Goal: Task Accomplishment & Management: Use online tool/utility

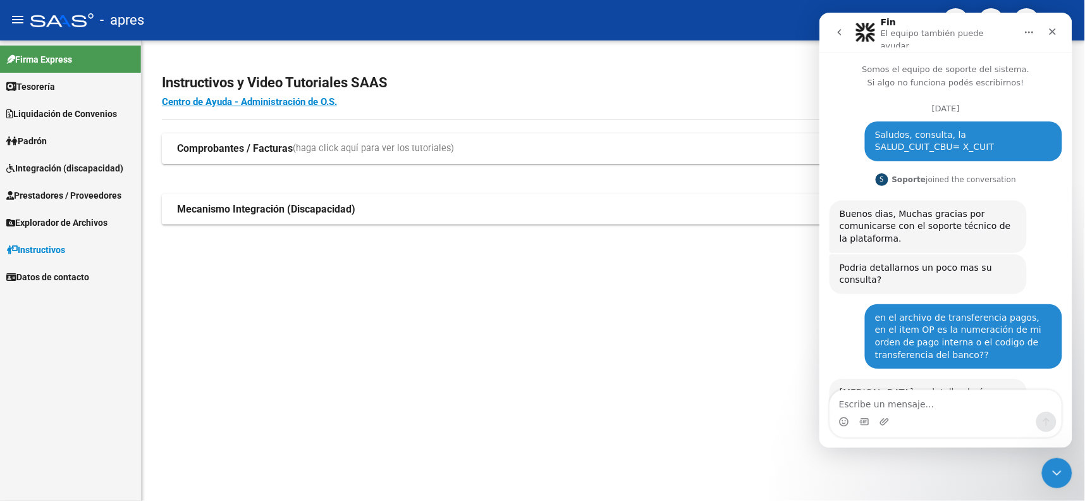
scroll to position [7916, 0]
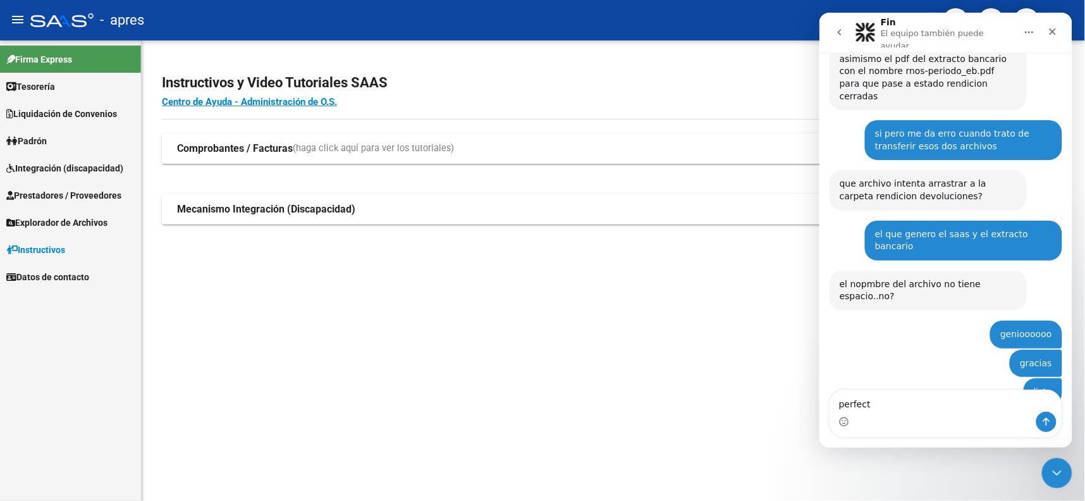
type textarea "perfecto"
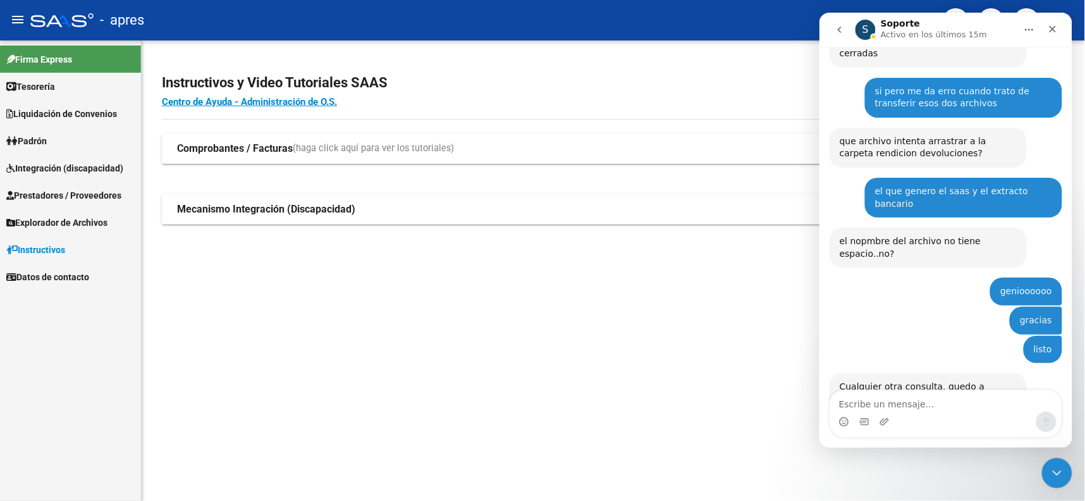
click at [33, 168] on span "Integración (discapacidad)" at bounding box center [64, 168] width 117 height 14
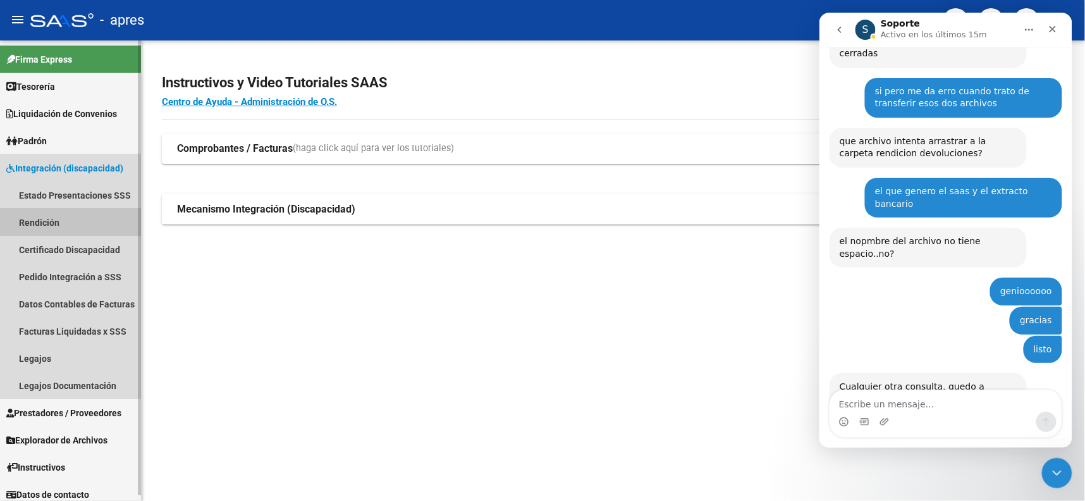
click at [23, 219] on link "Rendición" at bounding box center [70, 222] width 141 height 27
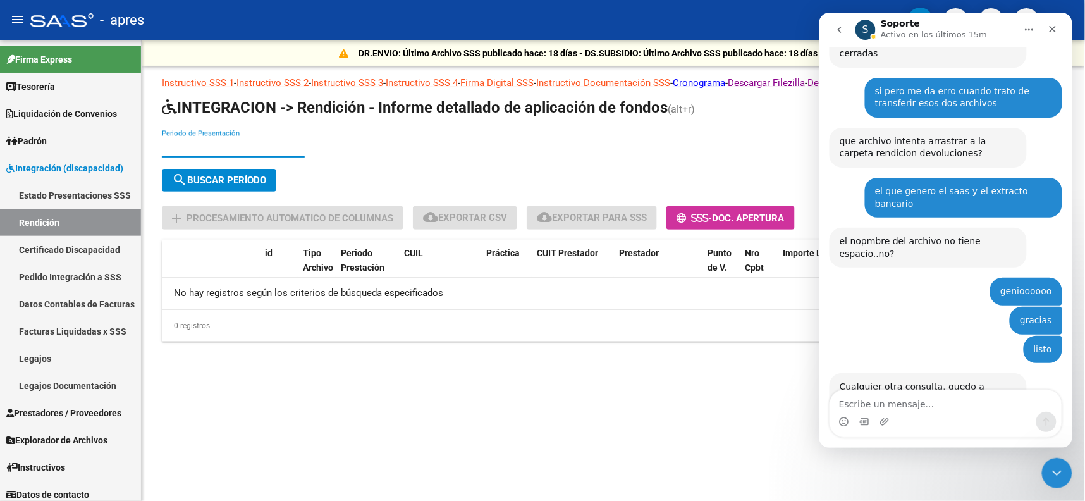
click at [239, 142] on input "Periodo de Presentación" at bounding box center [233, 147] width 143 height 11
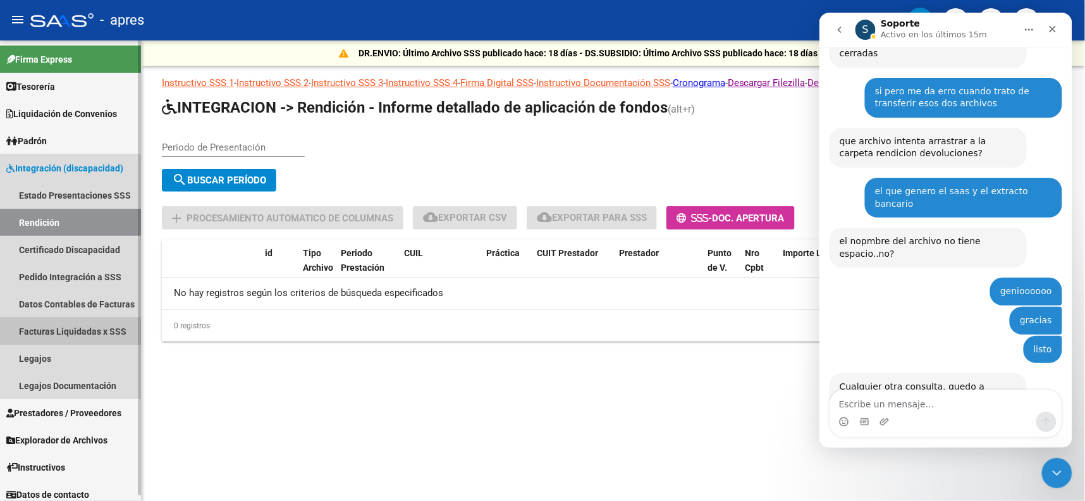
click at [39, 330] on link "Facturas Liquidadas x SSS" at bounding box center [70, 331] width 141 height 27
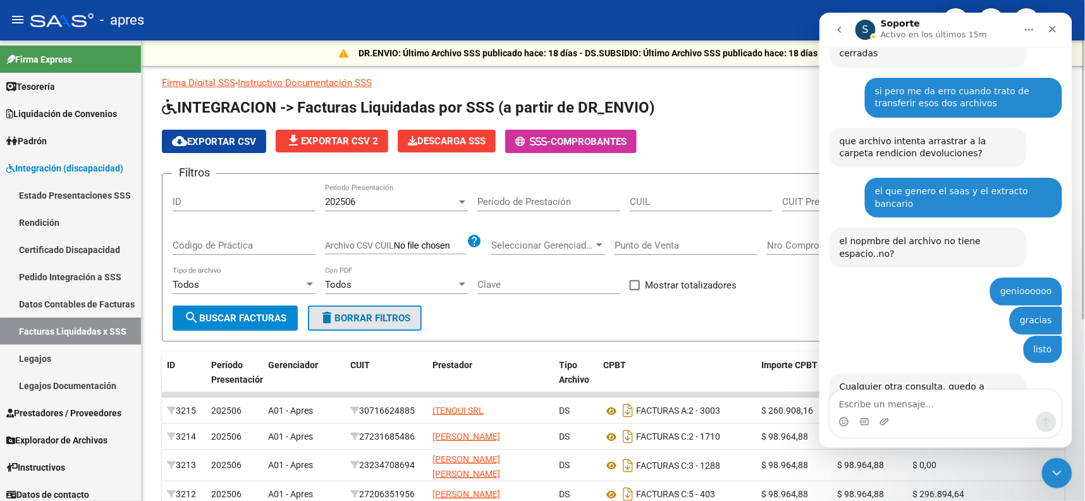
click at [363, 319] on span "delete Borrar Filtros" at bounding box center [364, 317] width 91 height 11
click at [461, 201] on div at bounding box center [462, 202] width 6 height 3
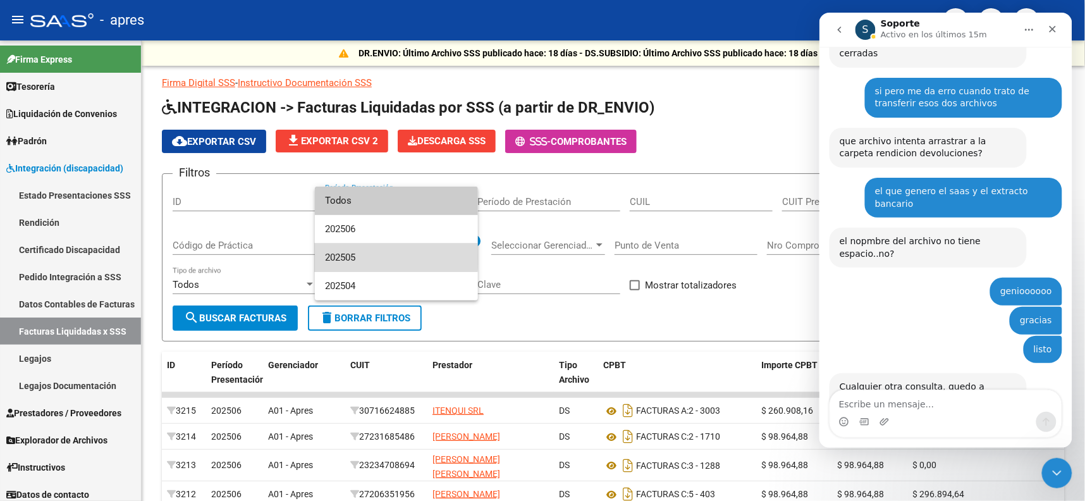
click at [350, 257] on span "202505" at bounding box center [396, 258] width 143 height 28
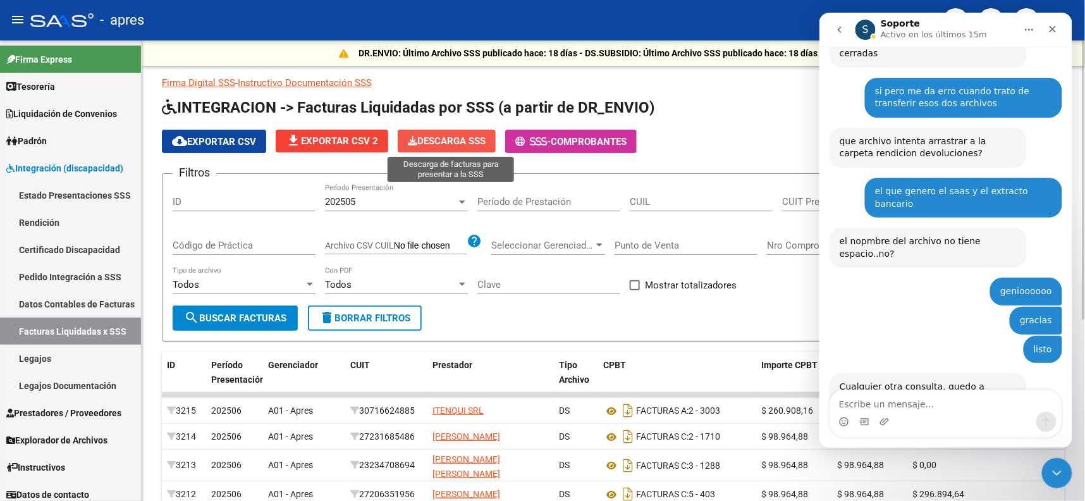
click at [433, 140] on span "Descarga SSS" at bounding box center [447, 140] width 78 height 11
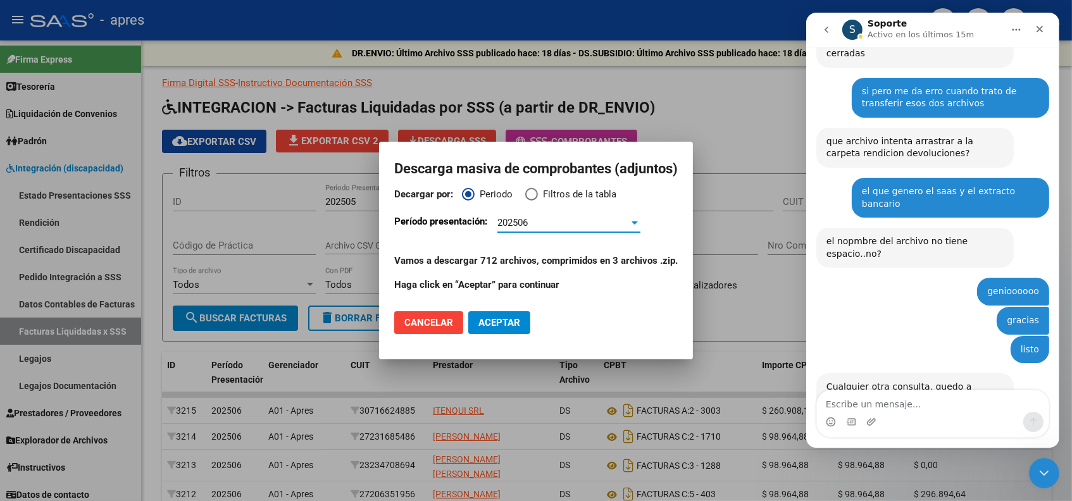
click at [633, 217] on div "202506" at bounding box center [568, 222] width 143 height 11
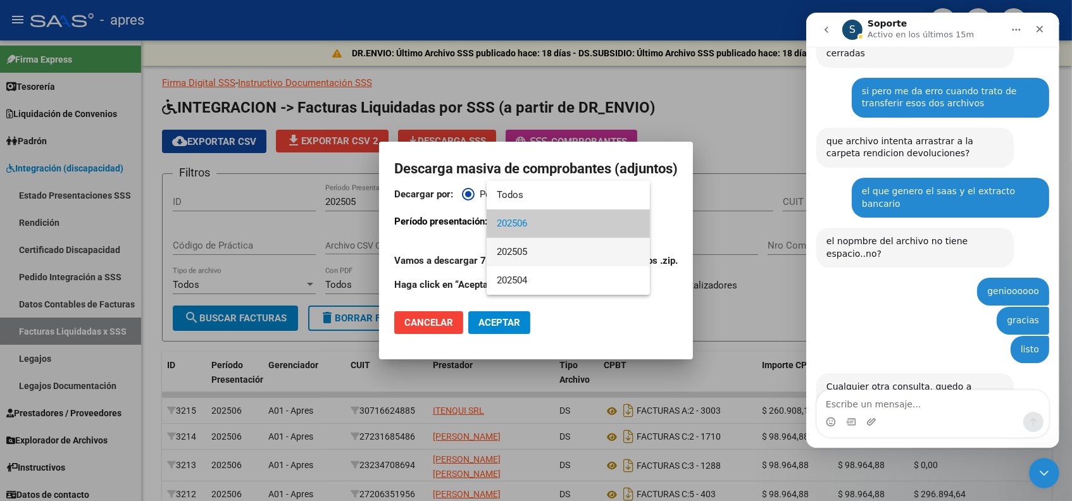
click at [522, 254] on span "202505" at bounding box center [568, 252] width 143 height 28
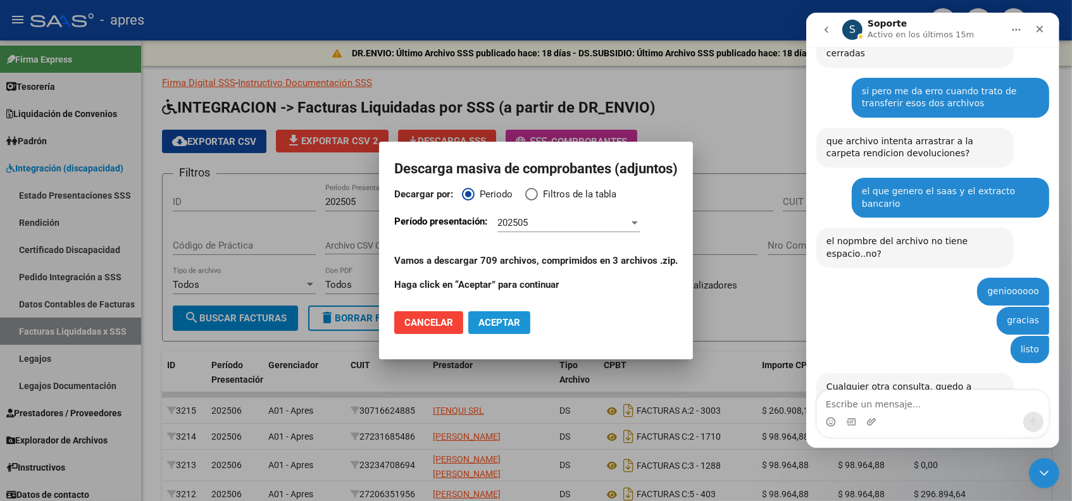
click at [497, 318] on span "Aceptar" at bounding box center [499, 322] width 42 height 11
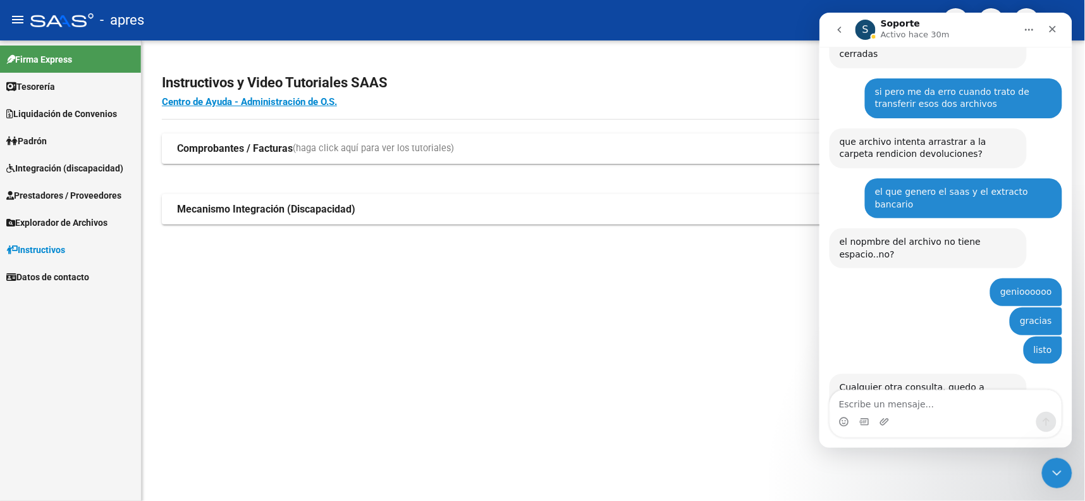
scroll to position [7954, 0]
click at [71, 161] on span "Integración (discapacidad)" at bounding box center [64, 168] width 117 height 14
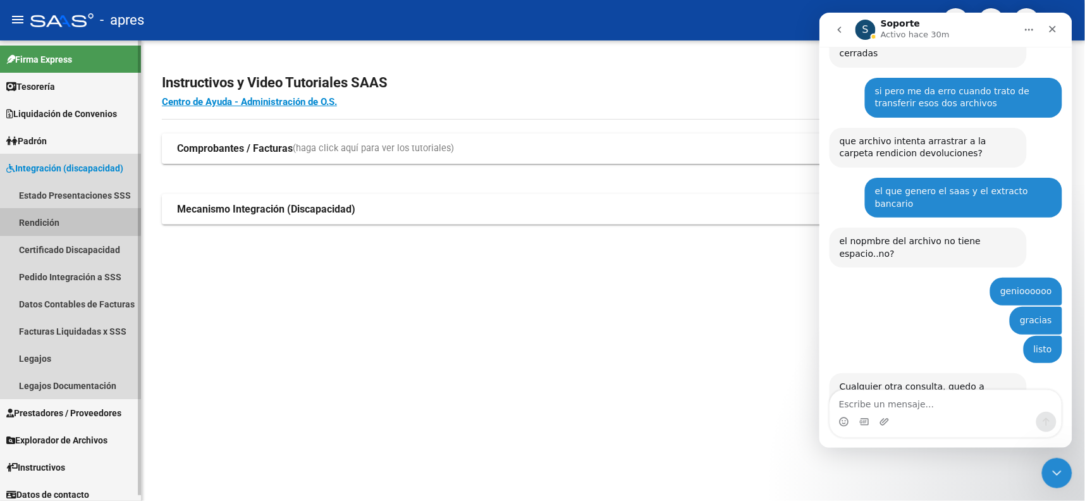
click at [27, 214] on link "Rendición" at bounding box center [70, 222] width 141 height 27
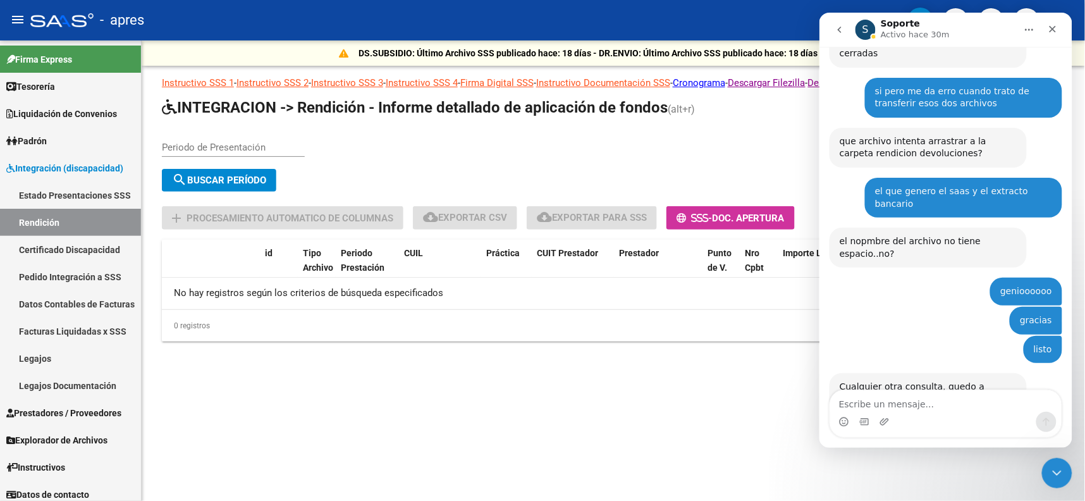
click at [237, 145] on input "Periodo de Presentación" at bounding box center [233, 147] width 143 height 11
type input "202505"
click at [232, 175] on span "search Buscar Período" at bounding box center [219, 180] width 94 height 11
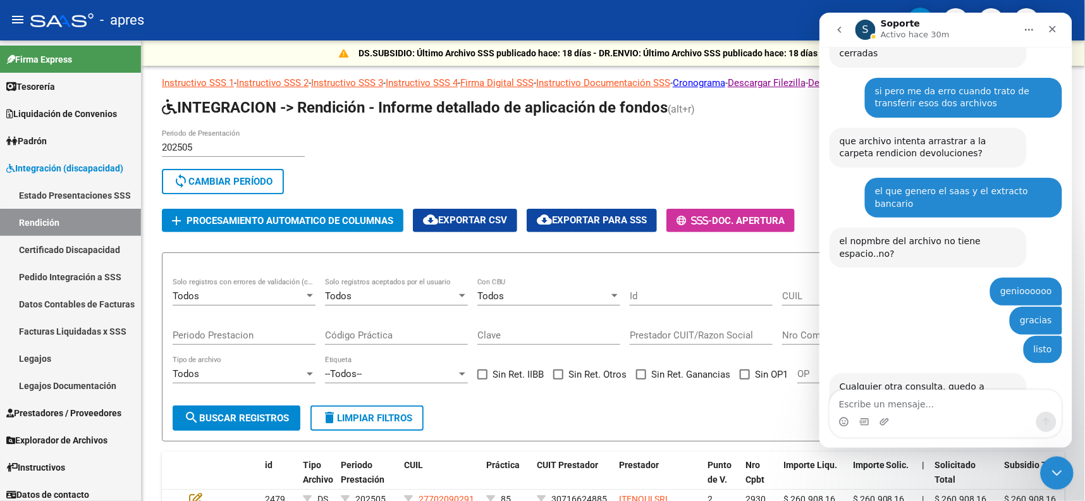
click at [1053, 462] on div "Cerrar Intercom Messenger" at bounding box center [1055, 471] width 30 height 30
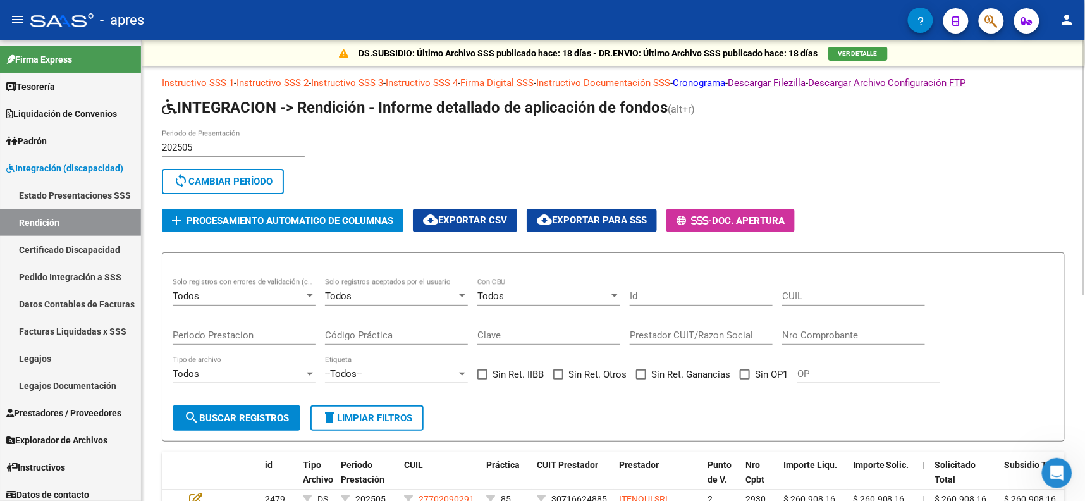
scroll to position [7954, 0]
click at [405, 334] on input "Código Práctica" at bounding box center [396, 335] width 143 height 11
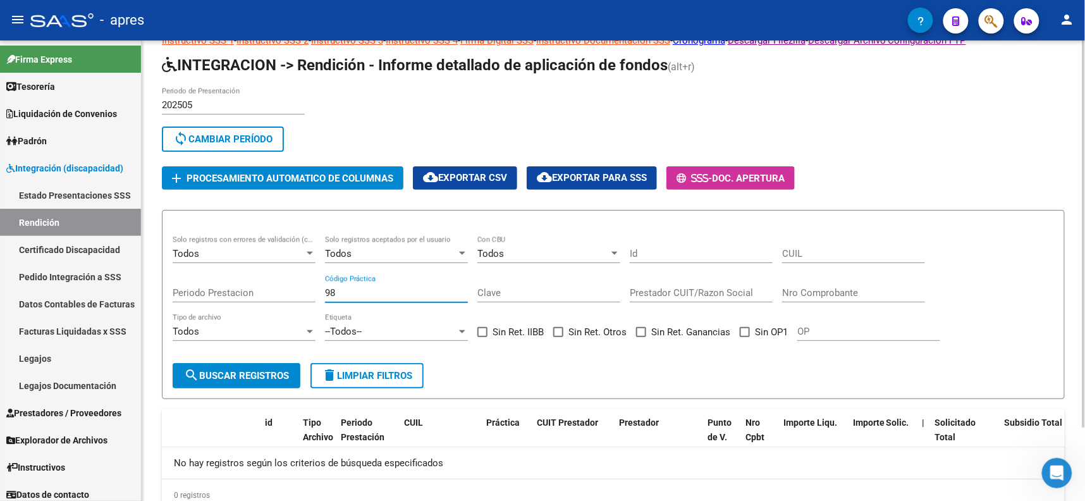
scroll to position [0, 0]
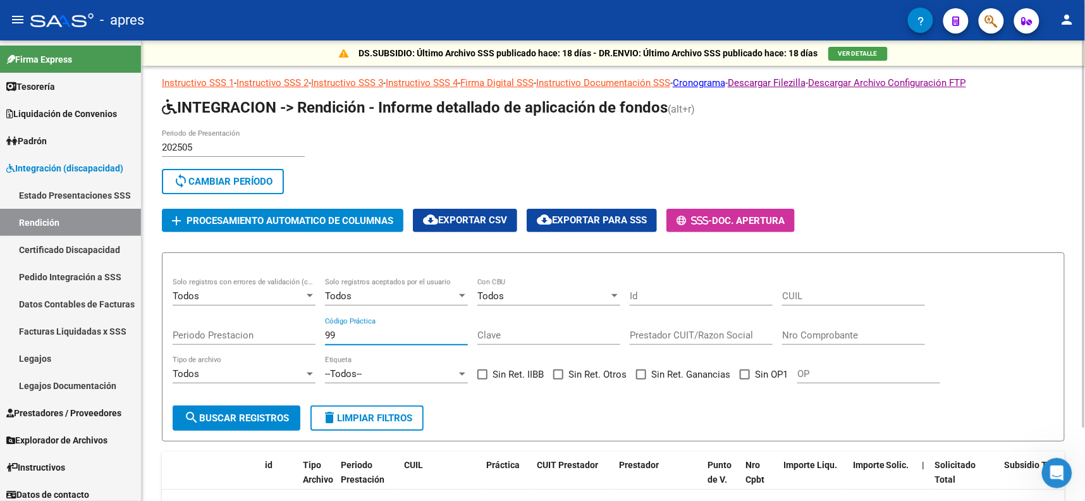
type input "99"
click at [247, 412] on span "search Buscar registros" at bounding box center [236, 417] width 105 height 11
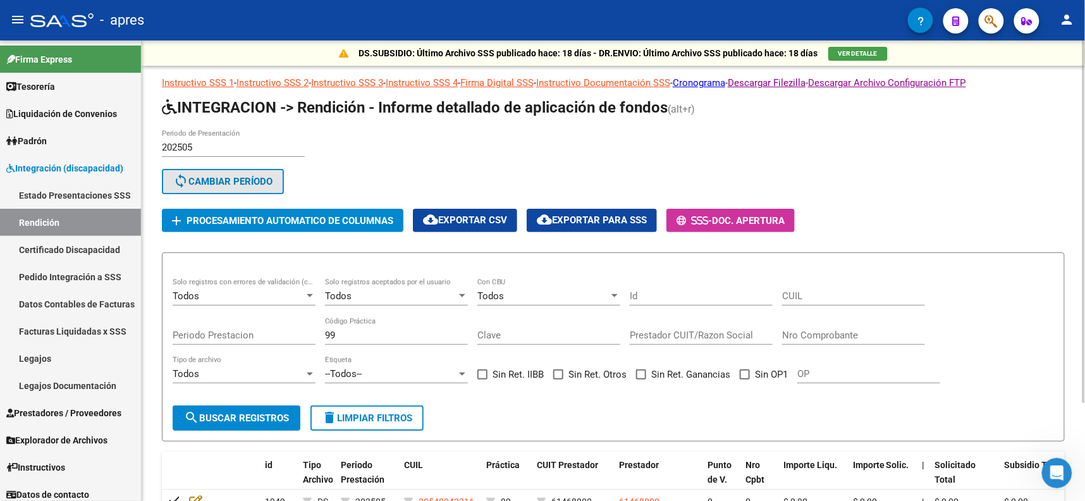
click at [254, 176] on span "sync Cambiar Período" at bounding box center [222, 181] width 99 height 11
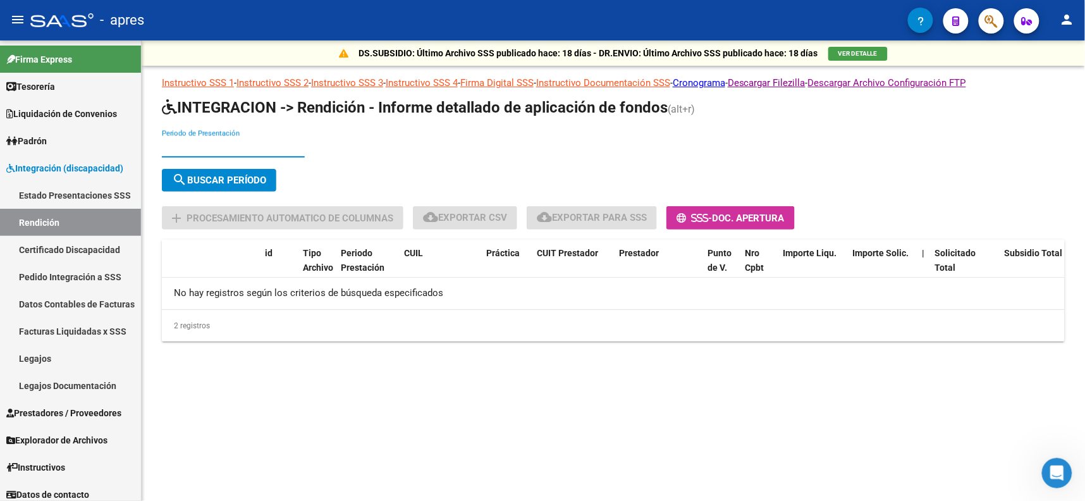
click at [198, 149] on input "Periodo de Presentación" at bounding box center [233, 147] width 143 height 11
type input "202504"
click at [224, 178] on span "search Buscar Período" at bounding box center [219, 180] width 94 height 11
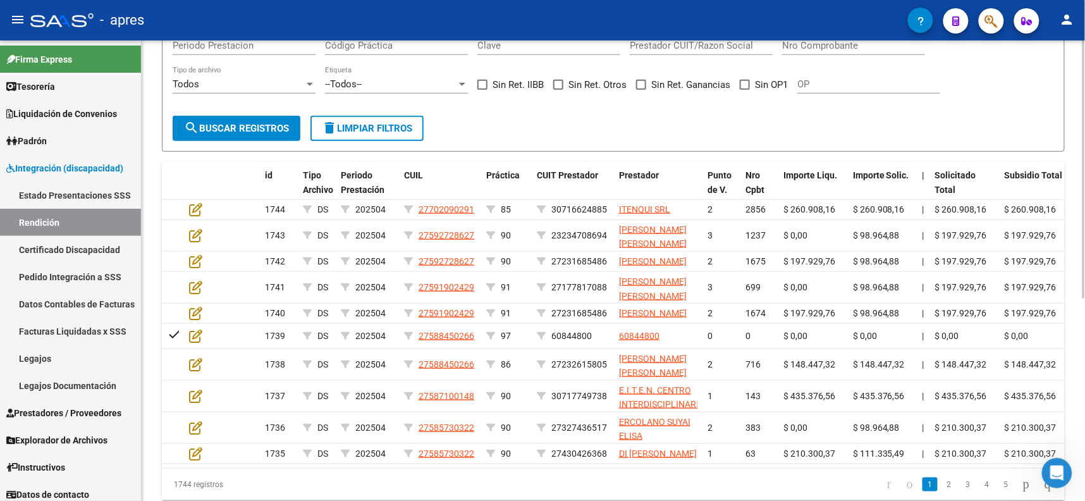
scroll to position [362, 0]
